Goal: Task Accomplishment & Management: Complete application form

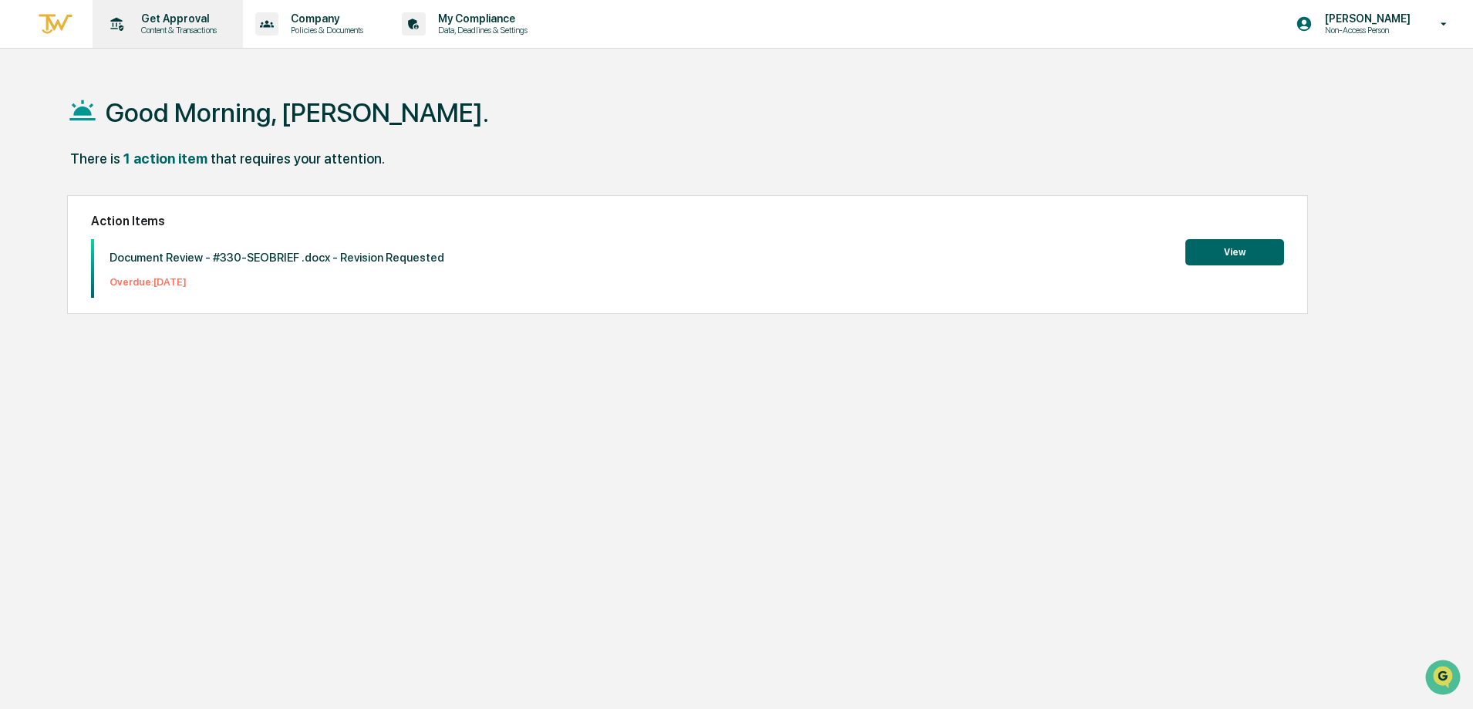
click at [162, 34] on p "Content & Transactions" at bounding box center [177, 30] width 96 height 11
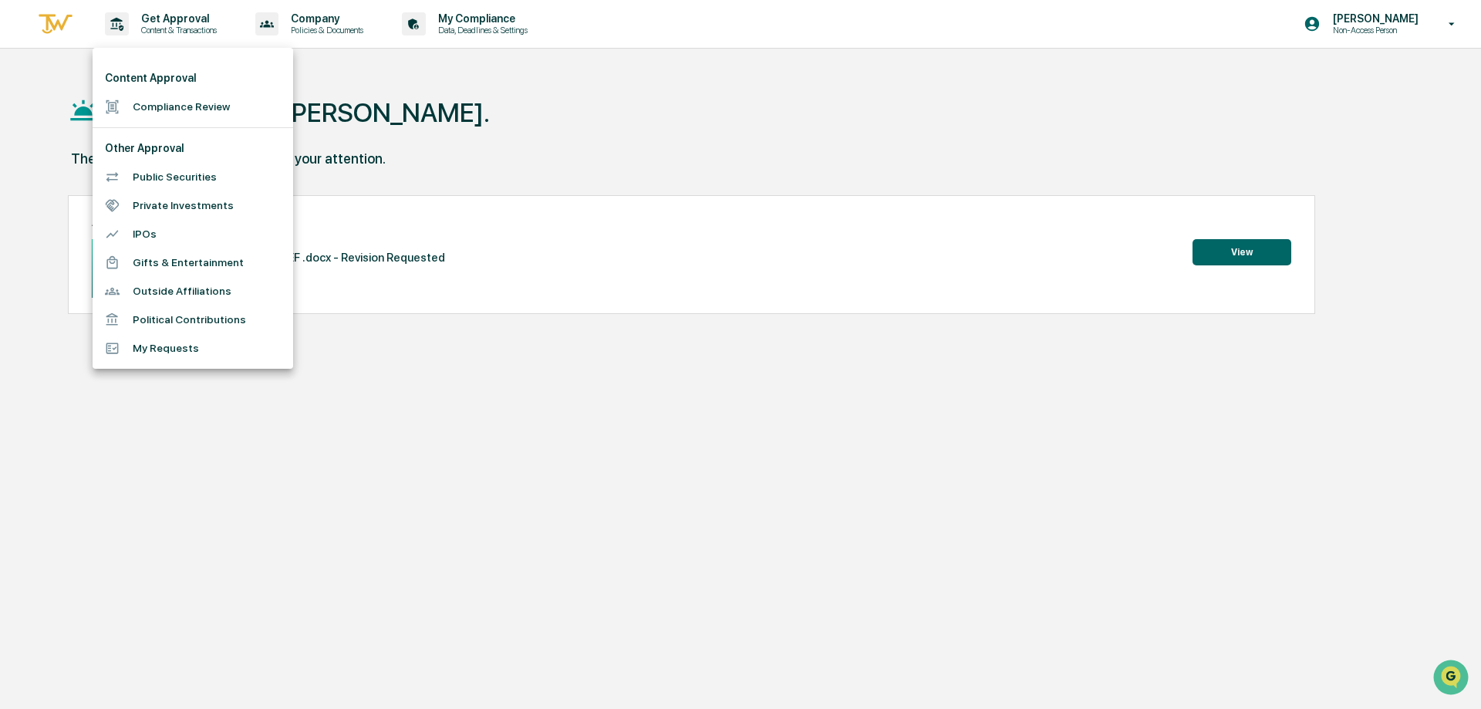
click at [181, 106] on li "Compliance Review" at bounding box center [193, 107] width 201 height 29
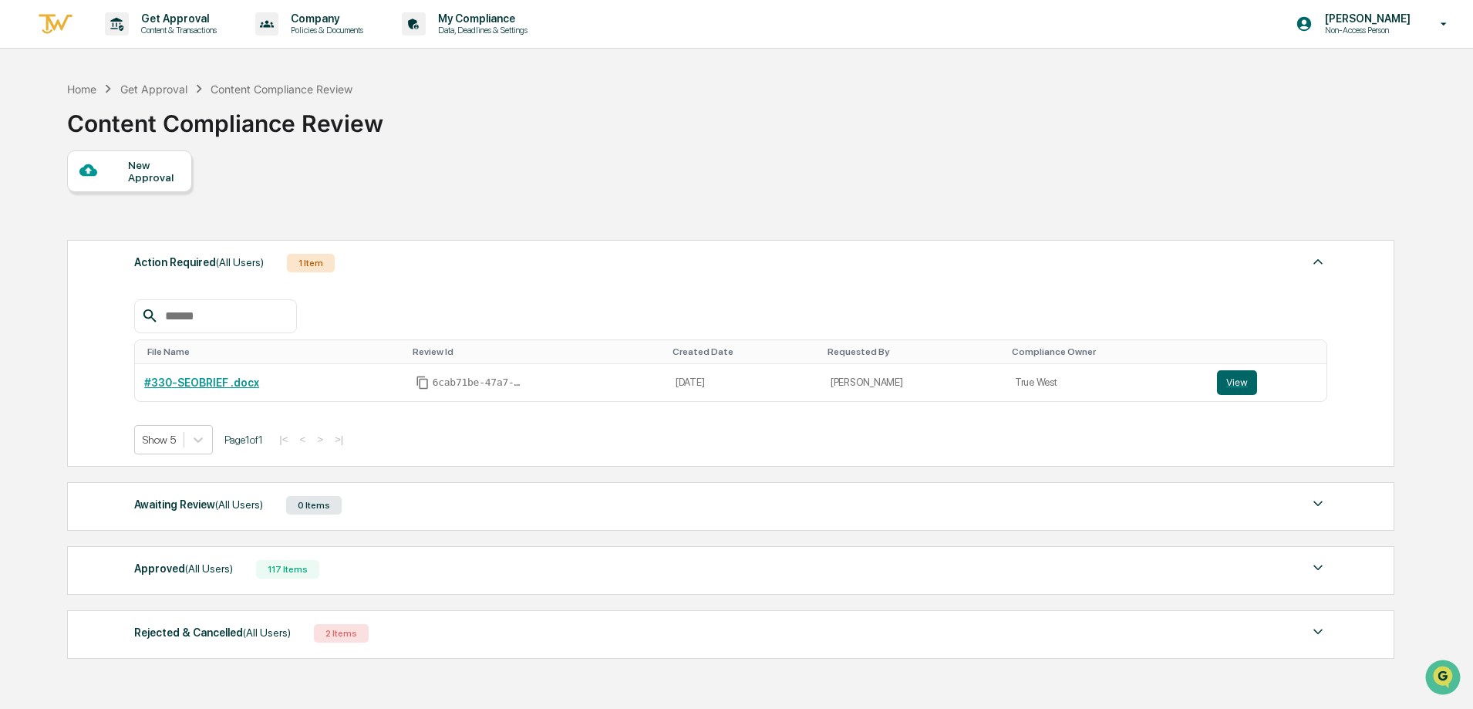
click at [137, 169] on div "New Approval" at bounding box center [154, 171] width 52 height 25
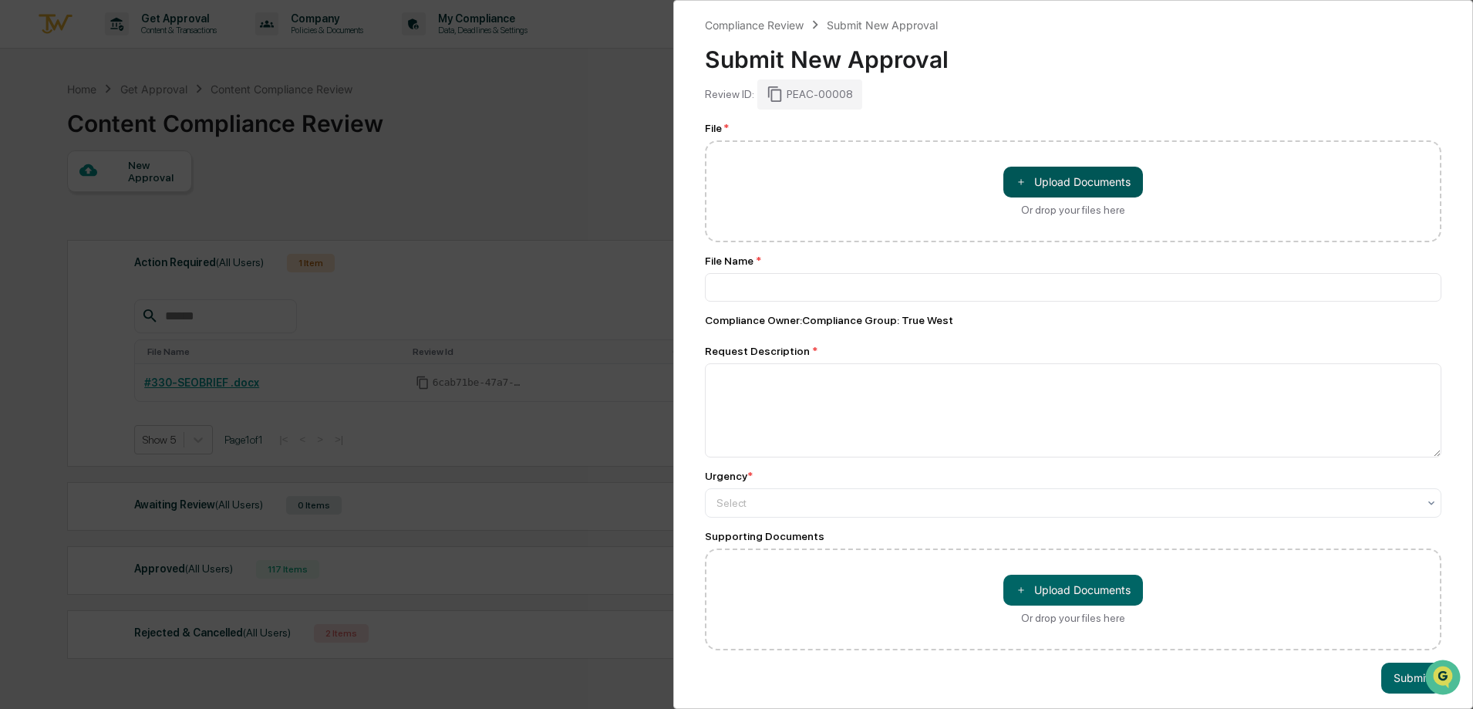
click at [1115, 176] on button "＋ Upload Documents" at bounding box center [1074, 182] width 140 height 31
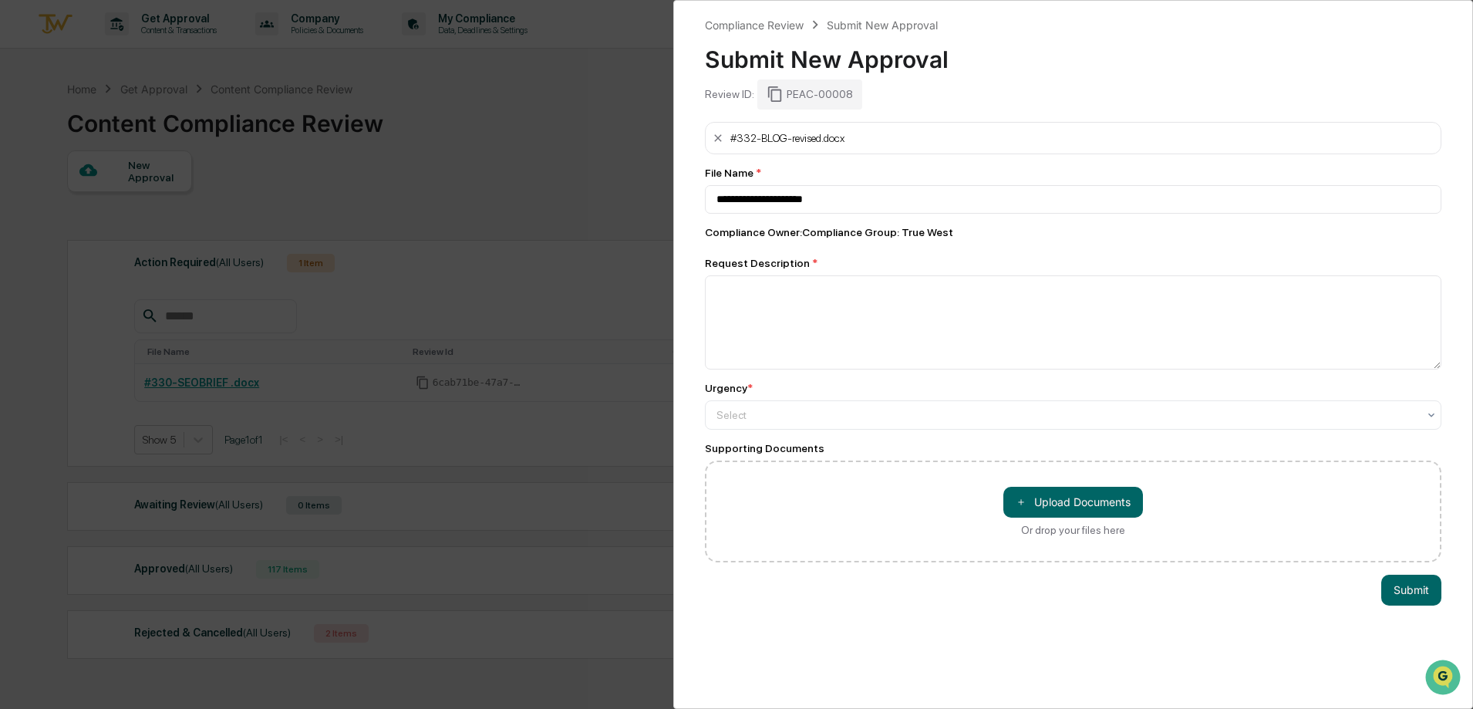
type input "**********"
click at [912, 418] on div at bounding box center [1067, 414] width 701 height 15
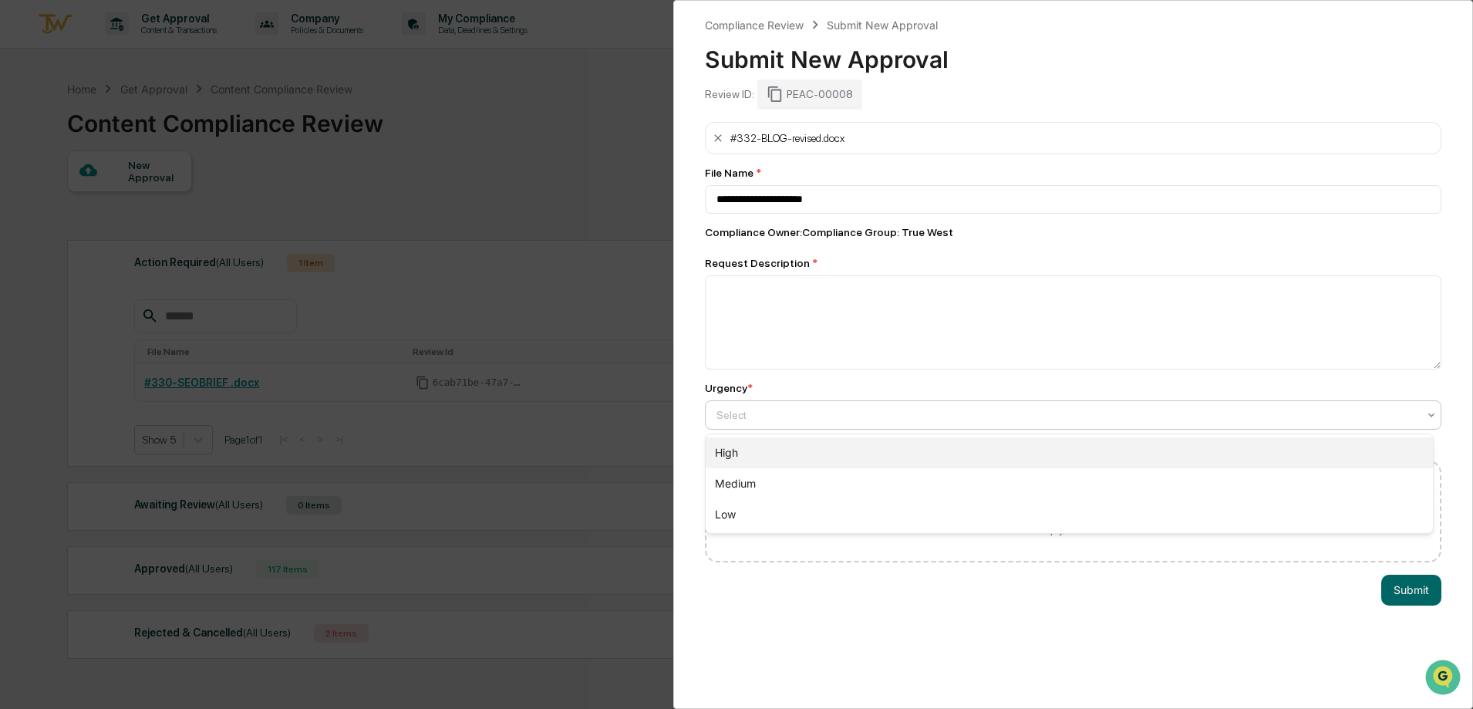
click at [849, 452] on div "High" at bounding box center [1069, 452] width 727 height 31
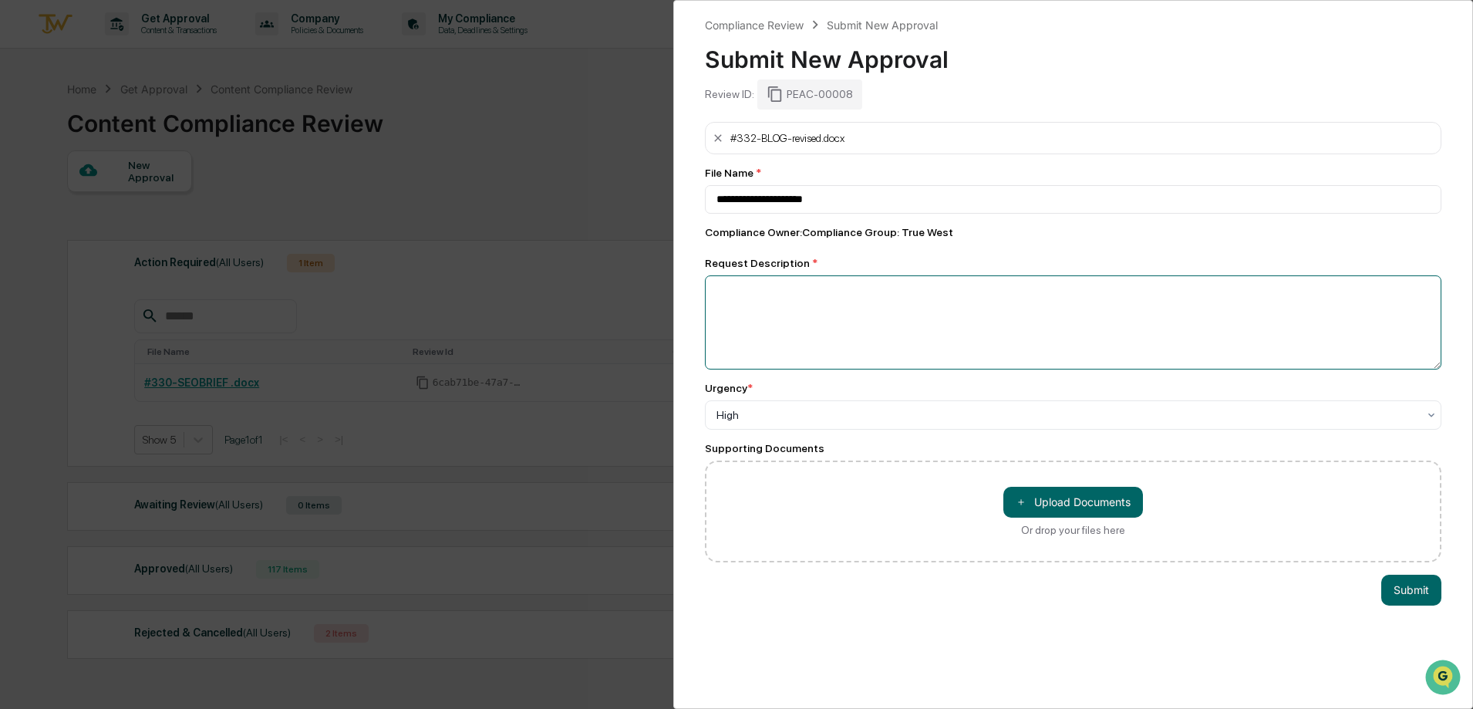
click at [821, 319] on textarea at bounding box center [1073, 322] width 737 height 94
type textarea "**********"
click at [1409, 602] on button "Submit" at bounding box center [1412, 590] width 60 height 31
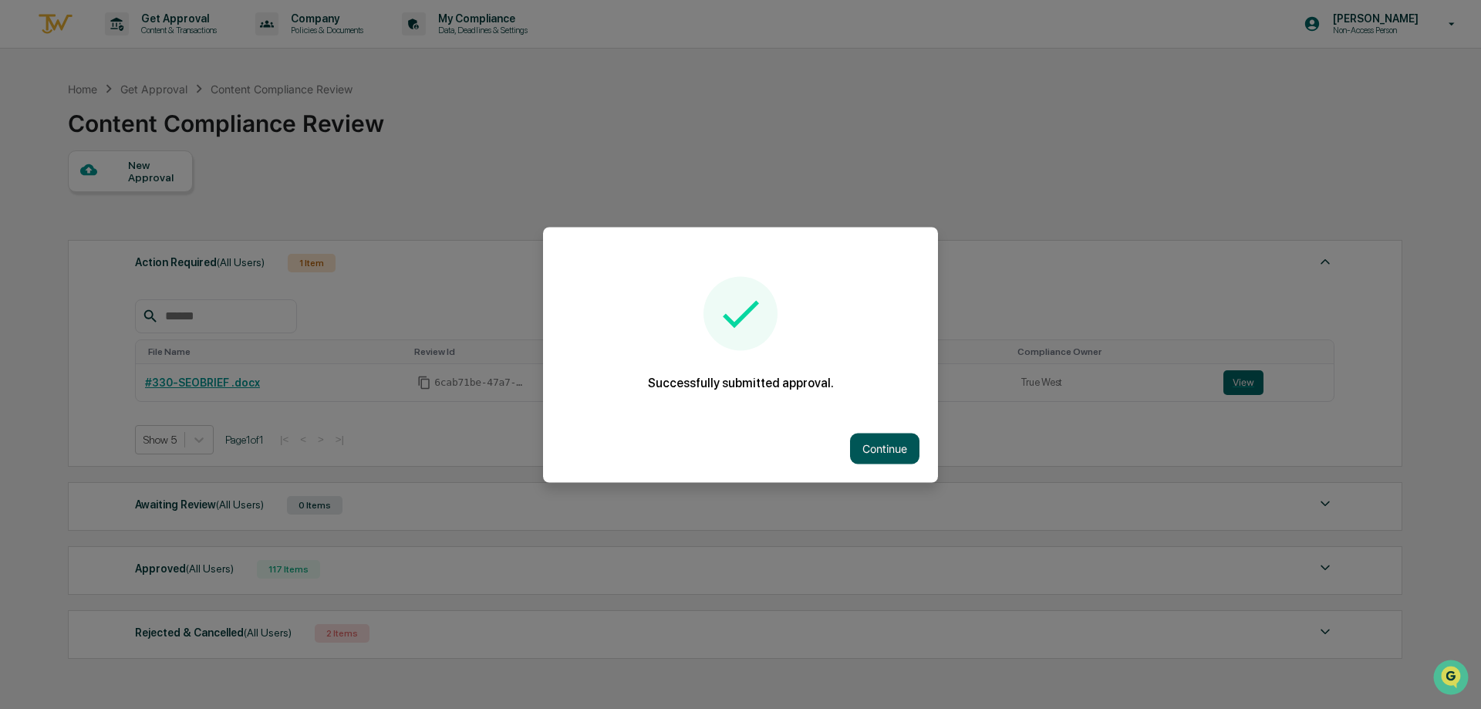
click at [863, 455] on button "Continue" at bounding box center [884, 448] width 69 height 31
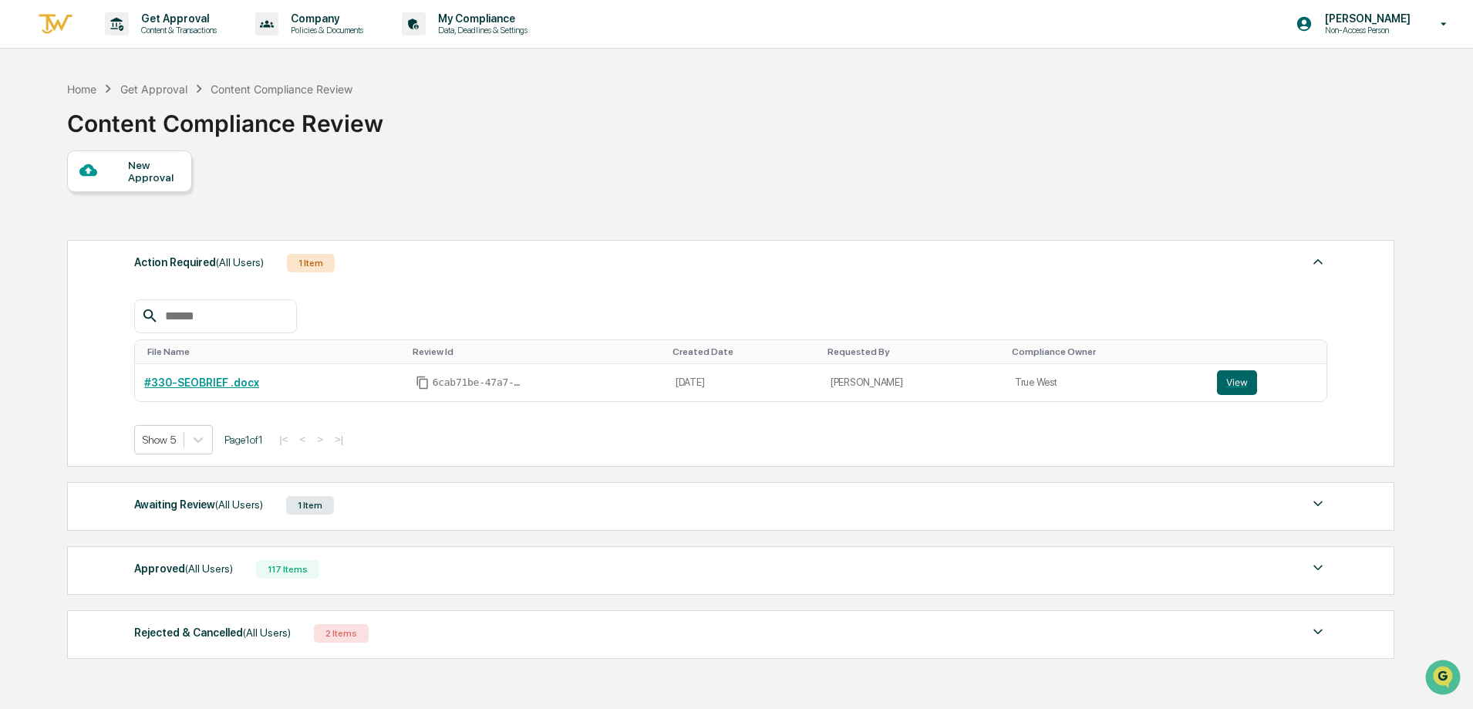
drag, startPoint x: 754, startPoint y: 140, endPoint x: 720, endPoint y: 85, distance: 64.7
click at [754, 140] on div "Home Get Approval Content Compliance Review Content Compliance Review" at bounding box center [730, 111] width 1326 height 77
